Goal: Task Accomplishment & Management: Use online tool/utility

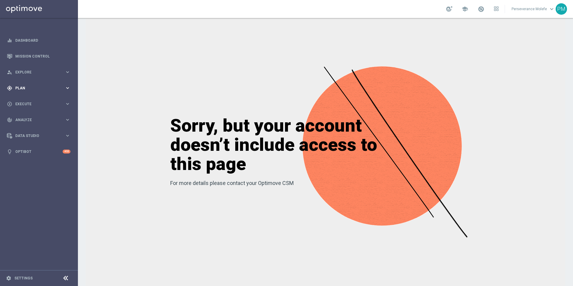
click at [35, 93] on div "gps_fixed Plan keyboard_arrow_right" at bounding box center [38, 88] width 77 height 16
click at [28, 118] on span "Templates" at bounding box center [37, 119] width 43 height 4
click at [28, 126] on link "Optimail" at bounding box center [41, 127] width 44 height 5
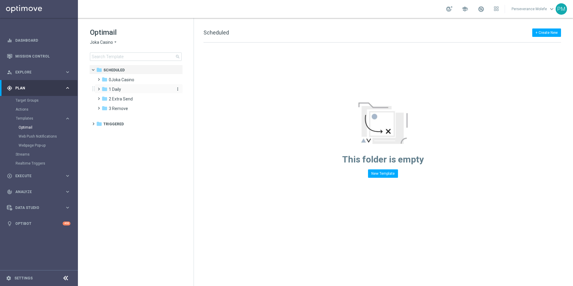
click at [121, 90] on div "folder 1 Daily" at bounding box center [136, 89] width 69 height 7
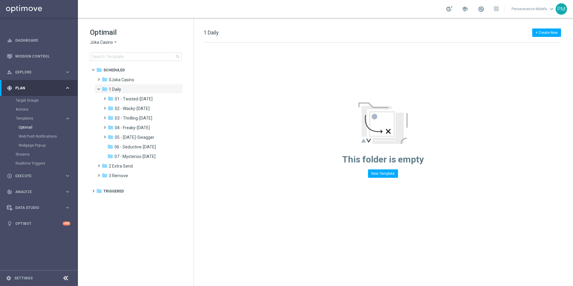
click at [107, 41] on span "Joka Casino" at bounding box center [101, 43] width 23 height 6
click at [0, 0] on span "Casino Joka" at bounding box center [0, 0] width 0 height 0
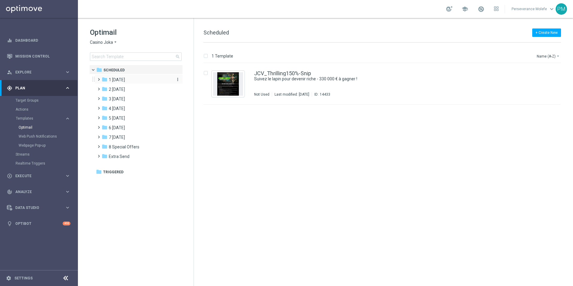
click at [125, 81] on span "1 [DATE]" at bounding box center [117, 79] width 16 height 5
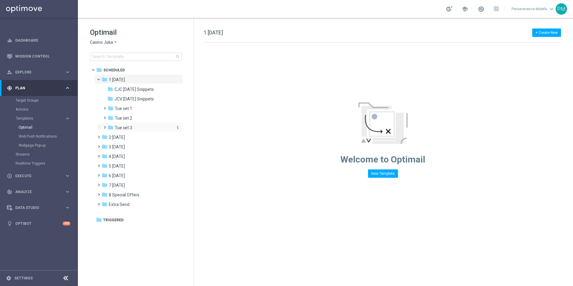
click at [131, 126] on span "Tue set 3" at bounding box center [123, 127] width 17 height 5
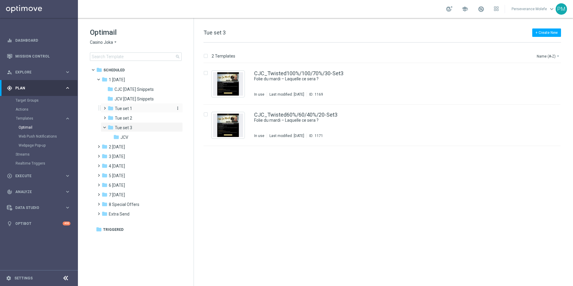
click at [144, 108] on div "folder Tue set 1" at bounding box center [140, 108] width 64 height 7
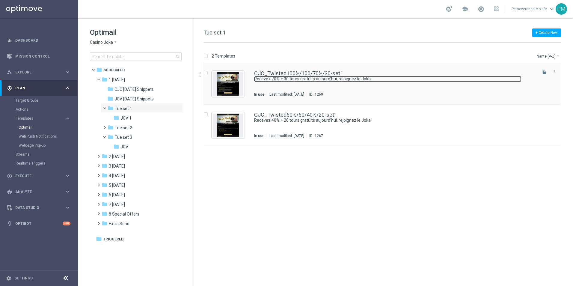
click at [276, 77] on link "Recevez 70% + 30 tours gratuits aujourd’hui, rejoignez le Joka!" at bounding box center [387, 79] width 267 height 6
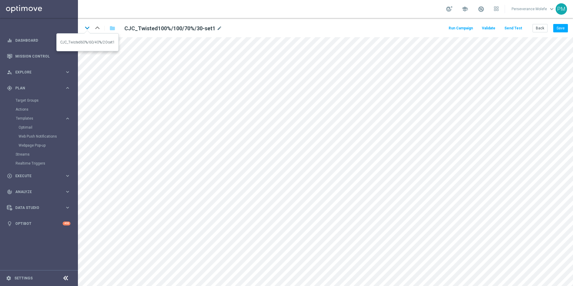
click at [91, 25] on icon "keyboard_arrow_down" at bounding box center [87, 27] width 9 height 9
click at [97, 30] on icon "keyboard_arrow_up" at bounding box center [97, 27] width 9 height 9
click at [540, 29] on button "Back" at bounding box center [540, 28] width 15 height 8
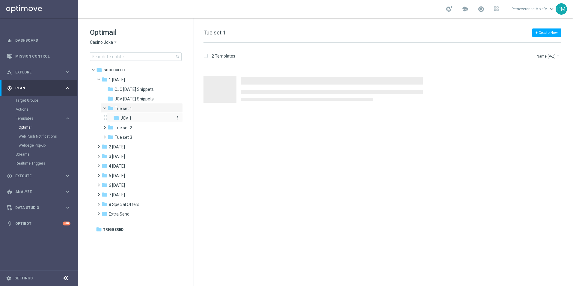
click at [141, 116] on div "folder JCV 1" at bounding box center [142, 118] width 59 height 7
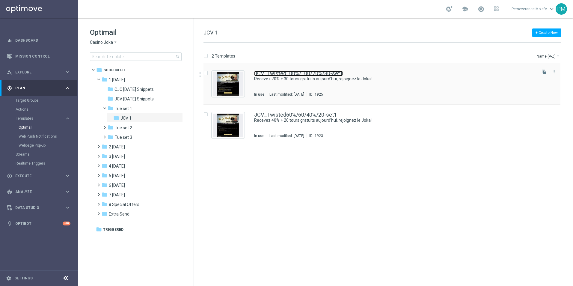
click at [282, 72] on link "JCV_Twisted100%/100/70%/30-set1" at bounding box center [298, 73] width 89 height 5
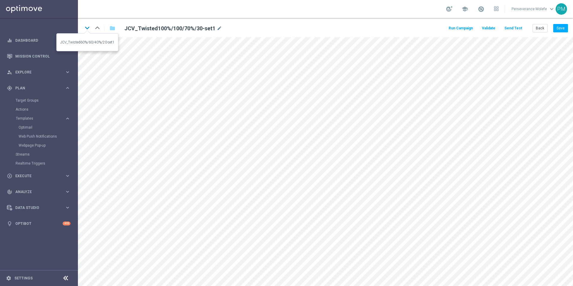
click at [87, 31] on icon "keyboard_arrow_down" at bounding box center [87, 27] width 9 height 9
click at [30, 126] on link "Optimail" at bounding box center [41, 127] width 44 height 5
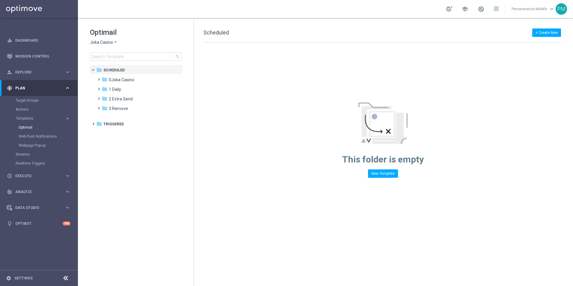
click at [103, 42] on span "Joka Casino" at bounding box center [101, 43] width 23 height 6
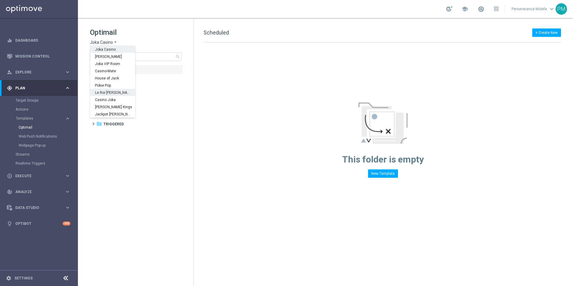
click at [0, 0] on span "Le Roi [PERSON_NAME]" at bounding box center [0, 0] width 0 height 0
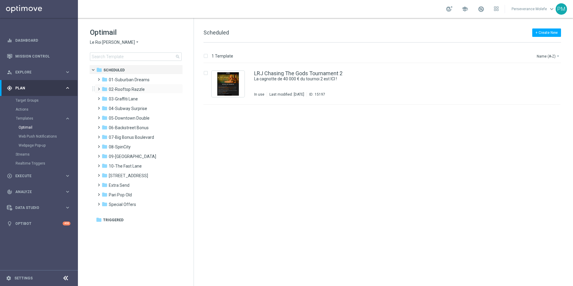
click at [147, 93] on div "folder 02-Rooftop Razzle more_vert" at bounding box center [139, 89] width 88 height 10
click at [147, 93] on div "folder 02-Rooftop Razzle" at bounding box center [136, 89] width 69 height 7
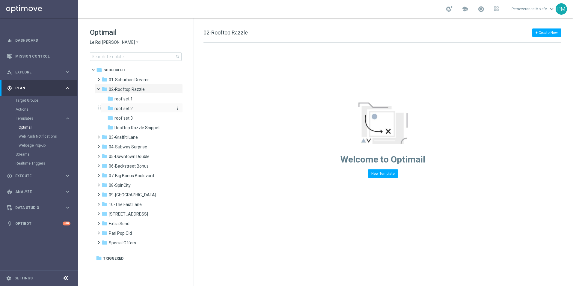
click at [135, 109] on div "folder roof set 2" at bounding box center [139, 108] width 64 height 7
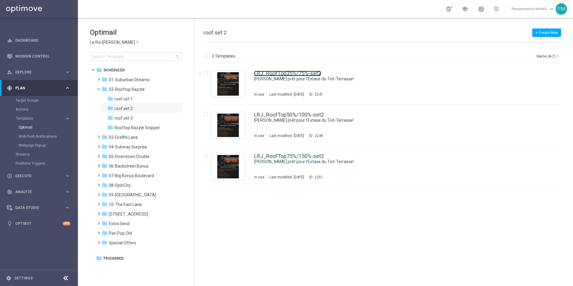
click at [266, 73] on link "LRJ_RoofTop35%/75%-set2" at bounding box center [287, 73] width 67 height 5
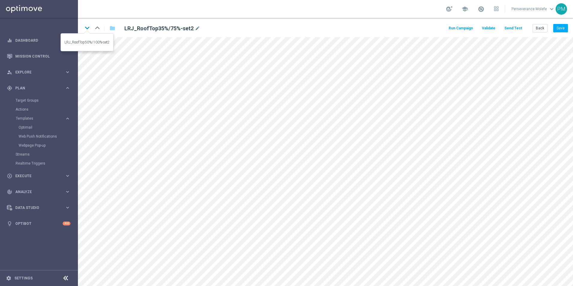
click at [91, 30] on icon "keyboard_arrow_down" at bounding box center [87, 27] width 9 height 9
click at [87, 25] on icon "keyboard_arrow_down" at bounding box center [87, 27] width 9 height 9
